Goal: Task Accomplishment & Management: Use online tool/utility

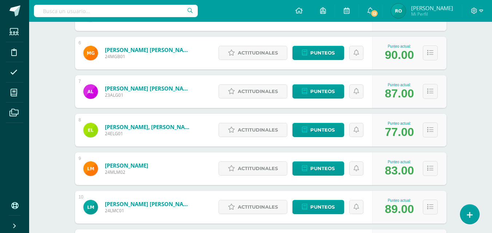
scroll to position [332, 0]
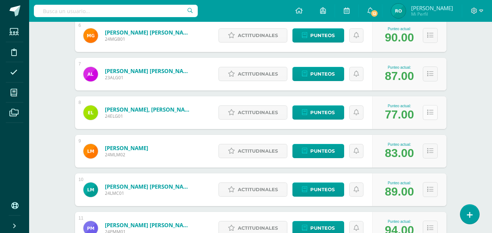
click at [429, 111] on icon at bounding box center [430, 113] width 6 height 6
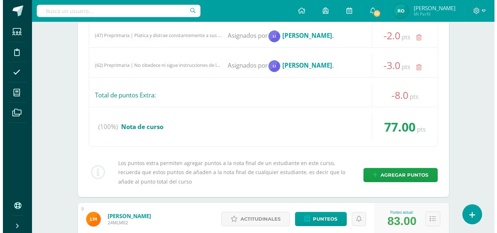
scroll to position [623, 0]
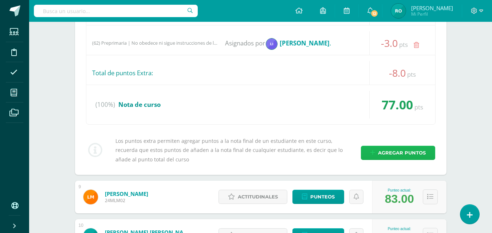
click at [421, 151] on span "Agregar puntos" at bounding box center [402, 152] width 48 height 13
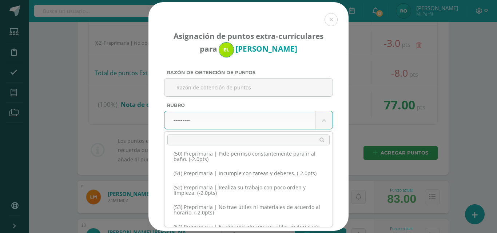
scroll to position [947, 0]
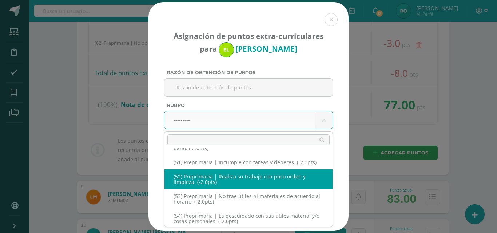
select select "55"
type input "-2"
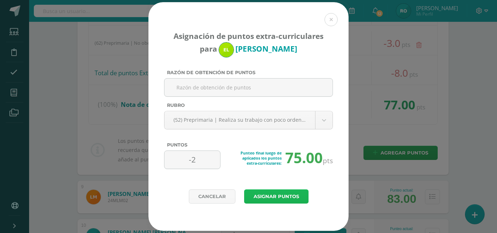
click at [272, 198] on button "Asignar puntos" at bounding box center [276, 197] width 64 height 14
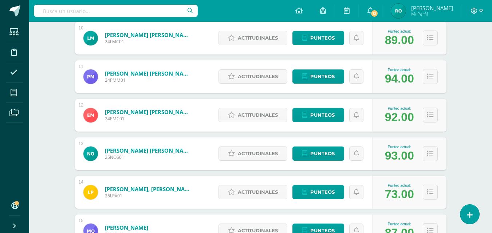
scroll to position [497, 0]
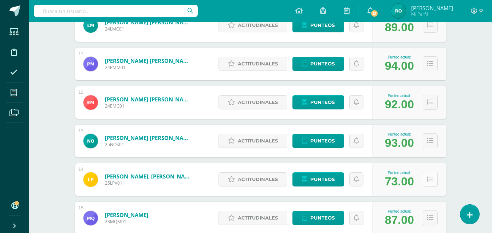
click at [431, 178] on icon at bounding box center [430, 180] width 6 height 6
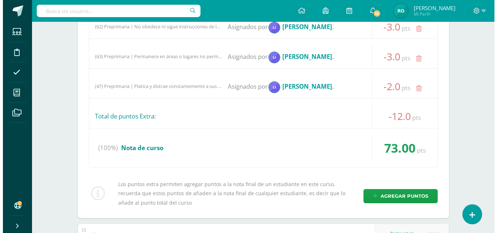
scroll to position [824, 0]
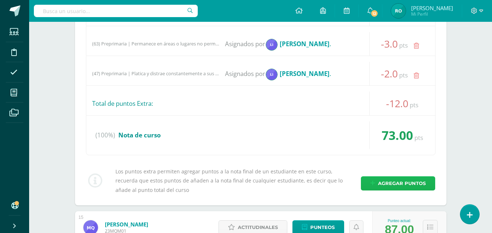
click at [412, 182] on span "Agregar puntos" at bounding box center [402, 183] width 48 height 13
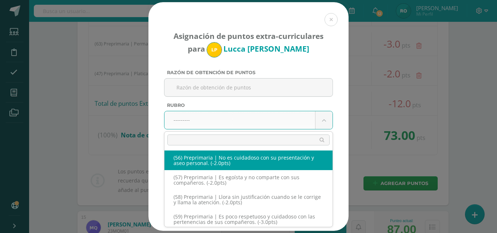
scroll to position [1056, 0]
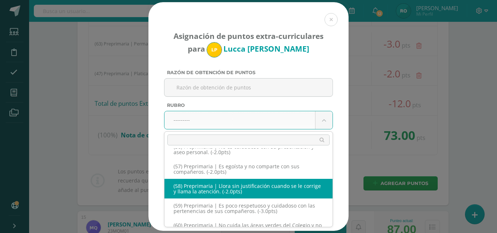
select select "61"
type input "-2"
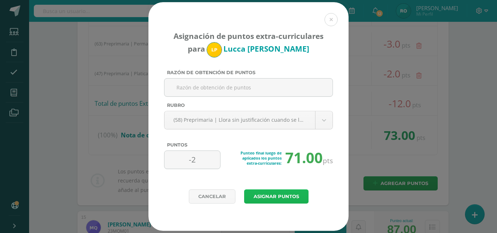
click at [292, 192] on button "Asignar puntos" at bounding box center [276, 197] width 64 height 14
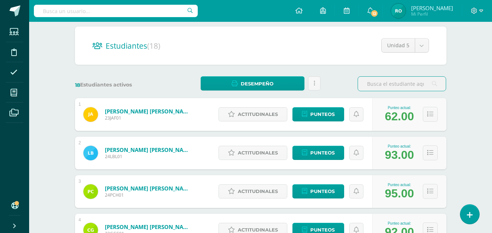
scroll to position [73, 0]
